Goal: Find specific page/section: Find specific page/section

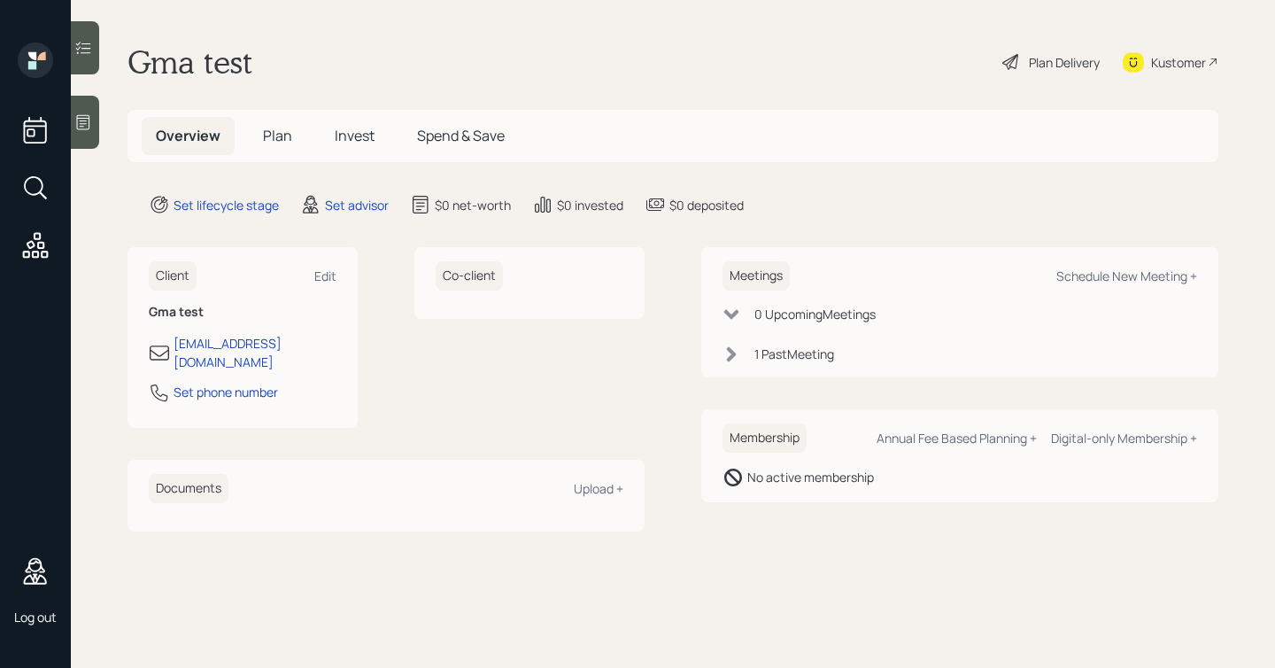
click at [313, 83] on main "Gma test Plan Delivery Kustomer Overview Plan Invest Spend & Save Set lifecycle…" at bounding box center [673, 334] width 1205 height 668
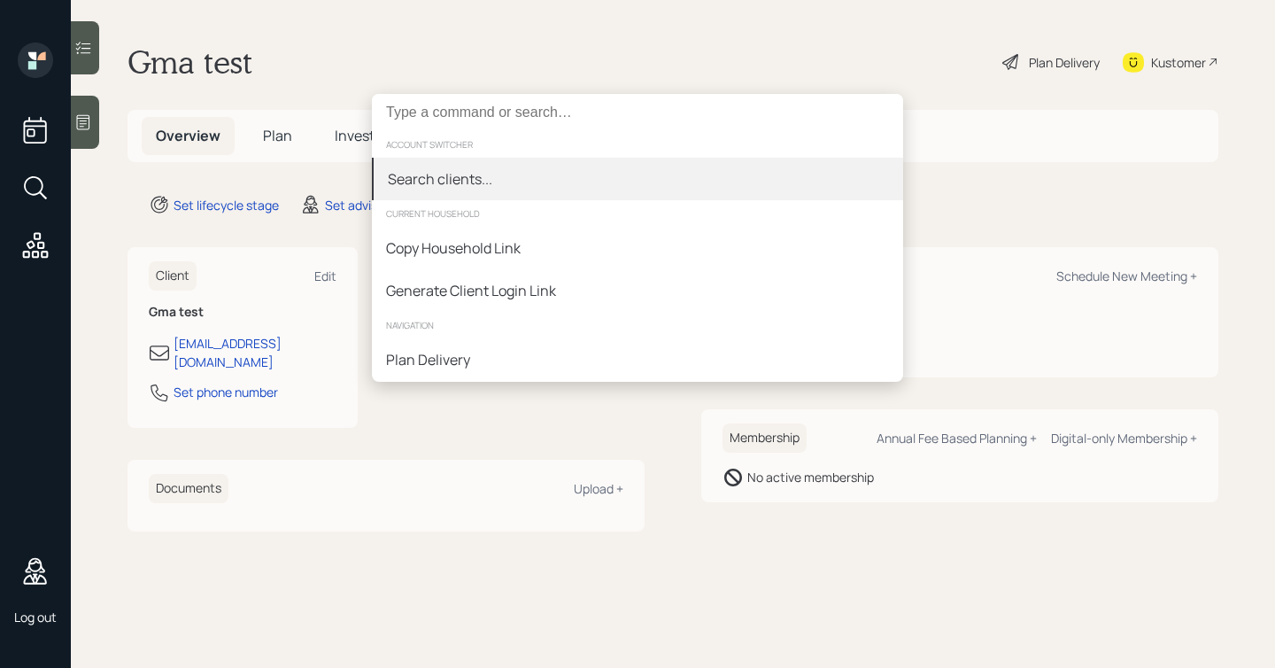
type input "e"
type input "i"
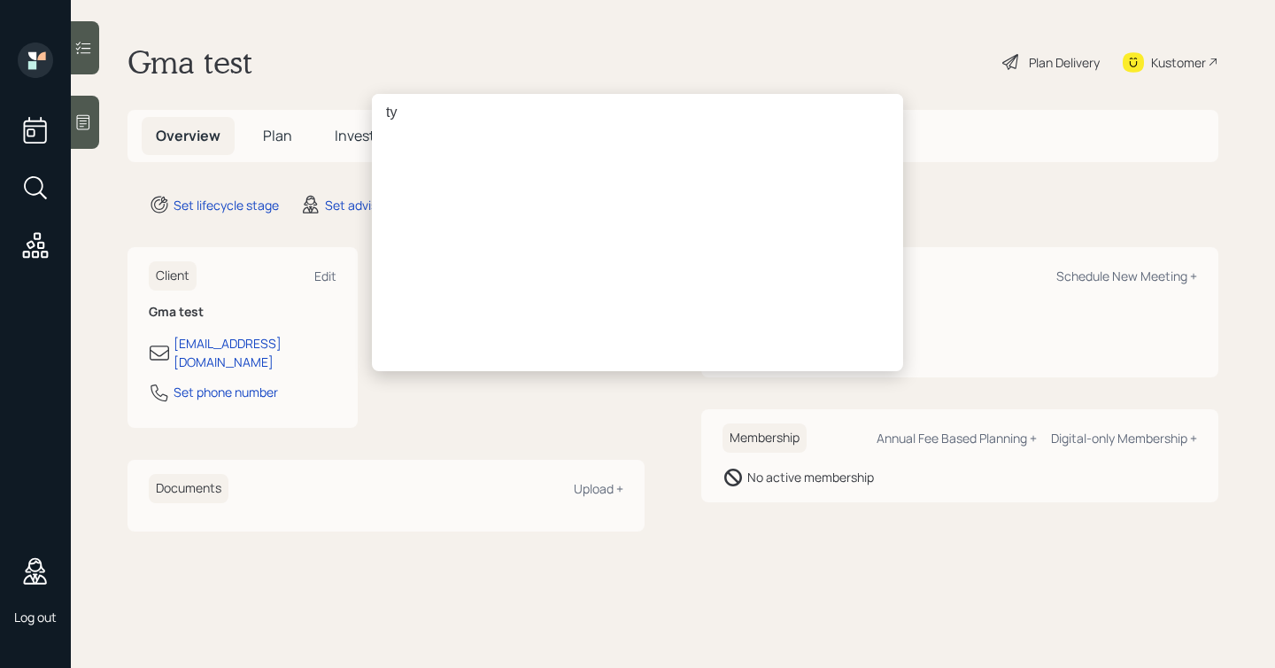
type input "t"
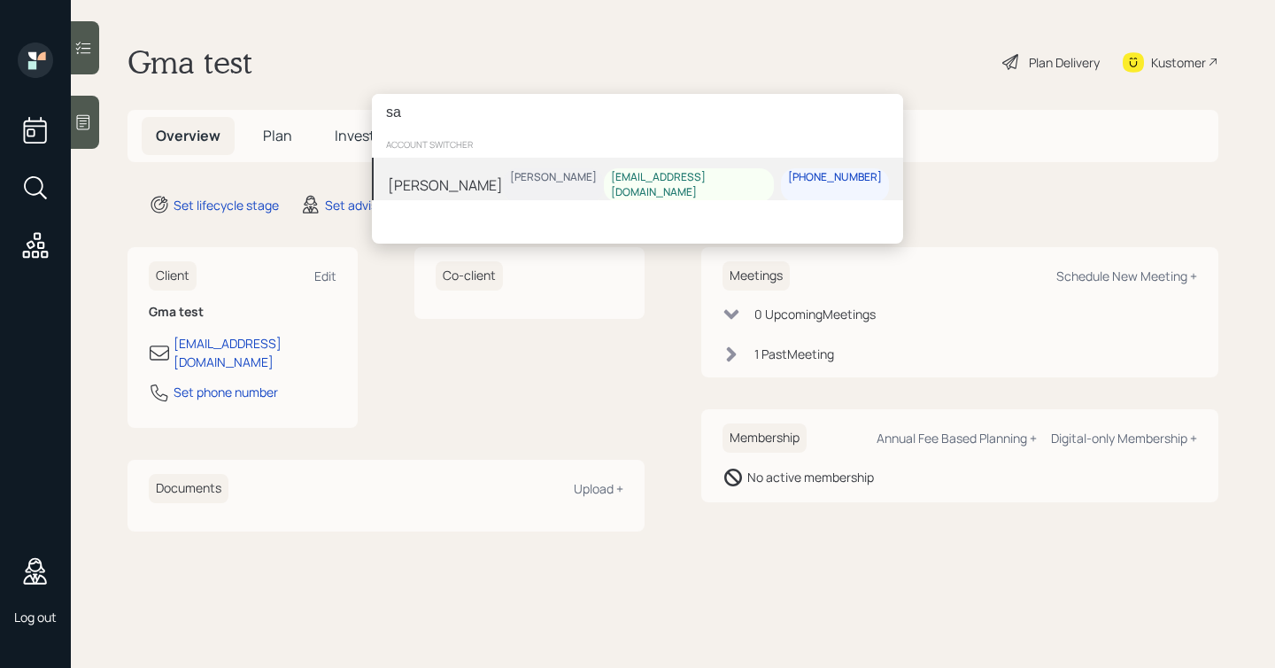
type input "s"
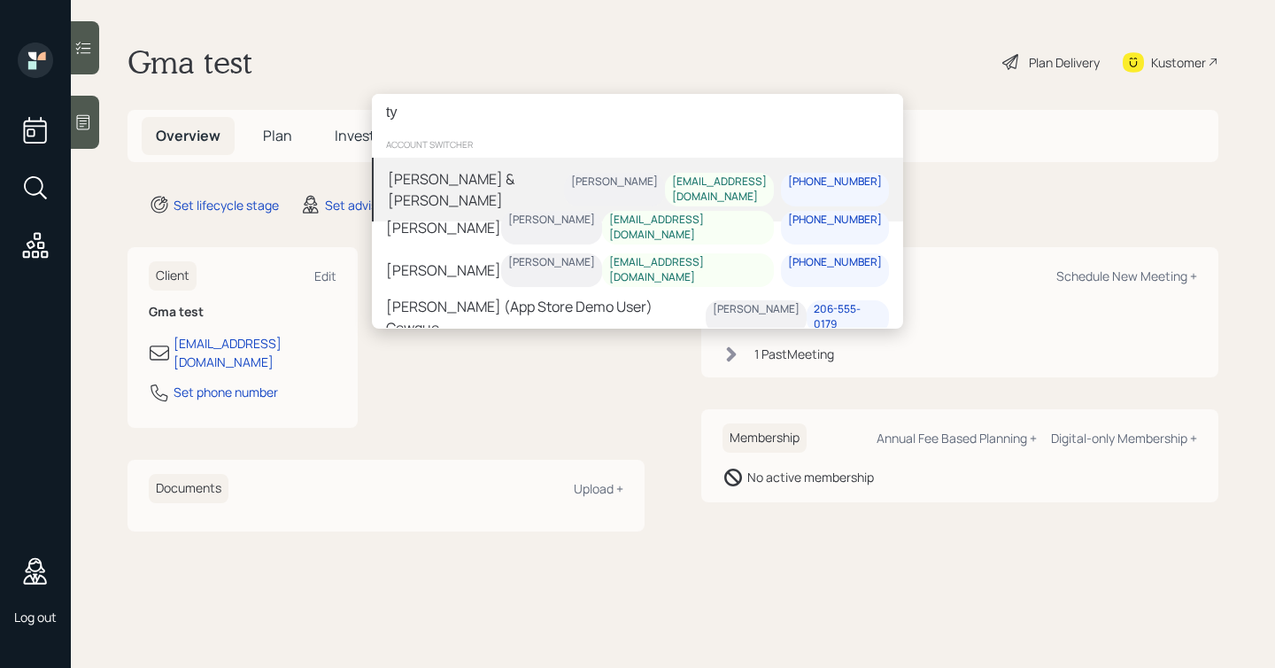
type input "t"
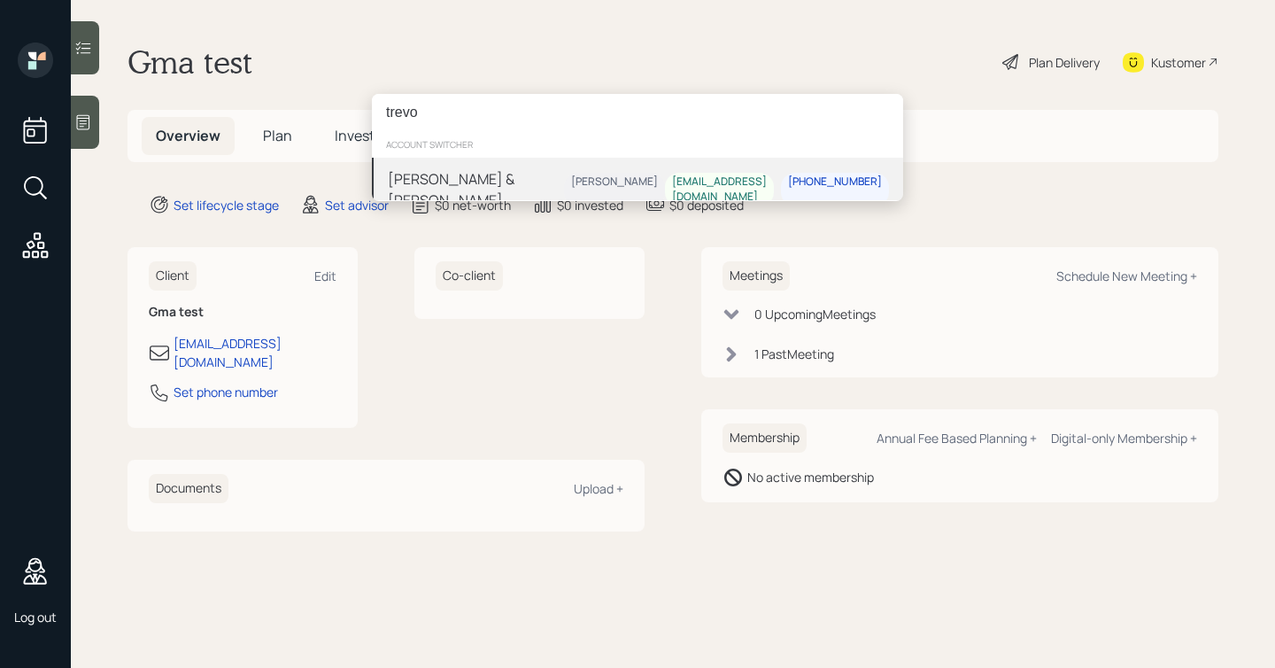
type input "trevo"
